Goal: Task Accomplishment & Management: Manage account settings

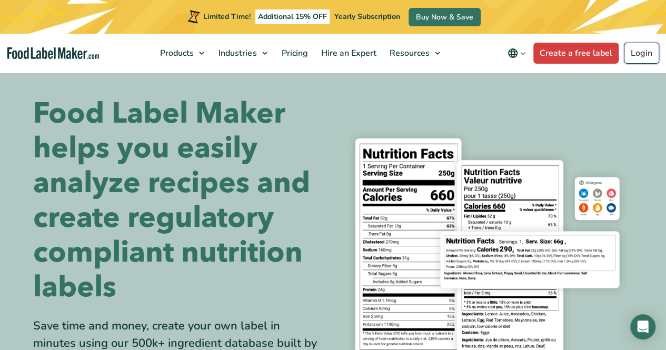
click at [391, 54] on link "Login" at bounding box center [641, 53] width 35 height 21
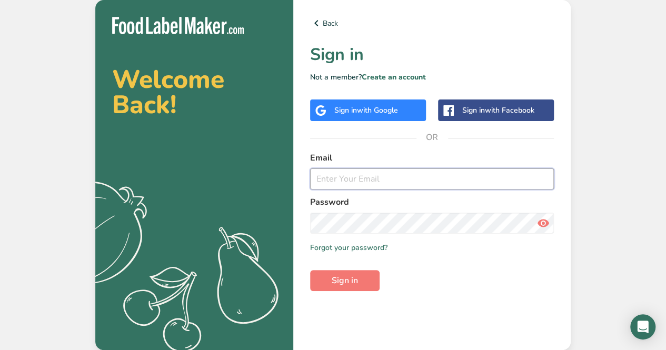
drag, startPoint x: 385, startPoint y: 180, endPoint x: 376, endPoint y: 177, distance: 9.8
click at [384, 177] on input "email" at bounding box center [432, 178] width 244 height 21
click at [393, 112] on span "with Google" at bounding box center [377, 110] width 41 height 10
